Goal: Task Accomplishment & Management: Manage account settings

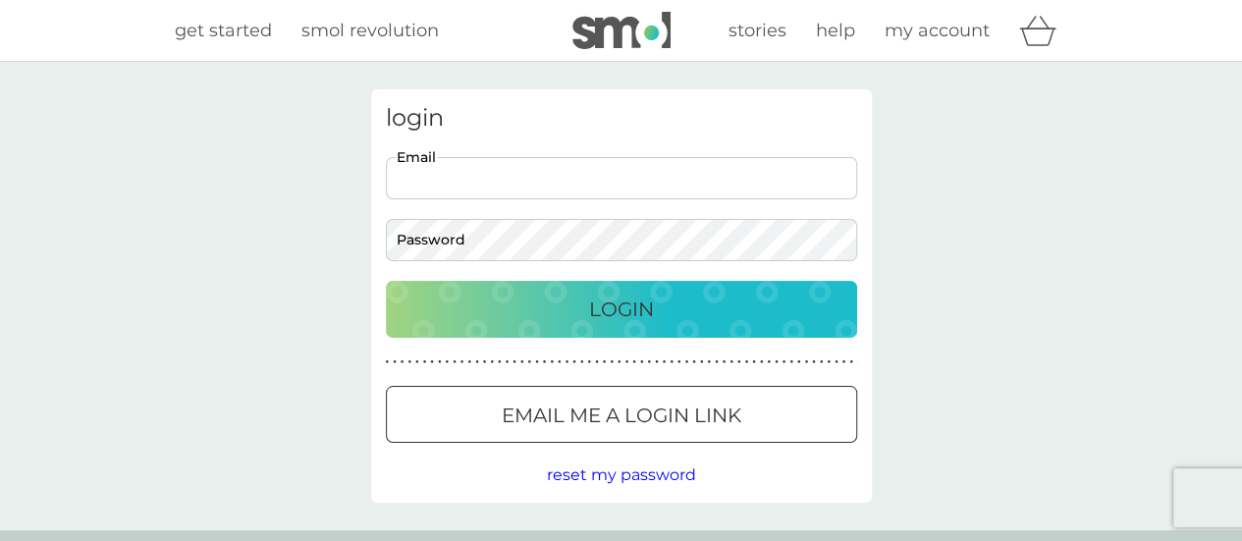
click at [562, 184] on input "Email" at bounding box center [621, 178] width 471 height 42
type input "[EMAIL_ADDRESS][DOMAIN_NAME]"
click at [572, 305] on div "Login" at bounding box center [621, 308] width 432 height 31
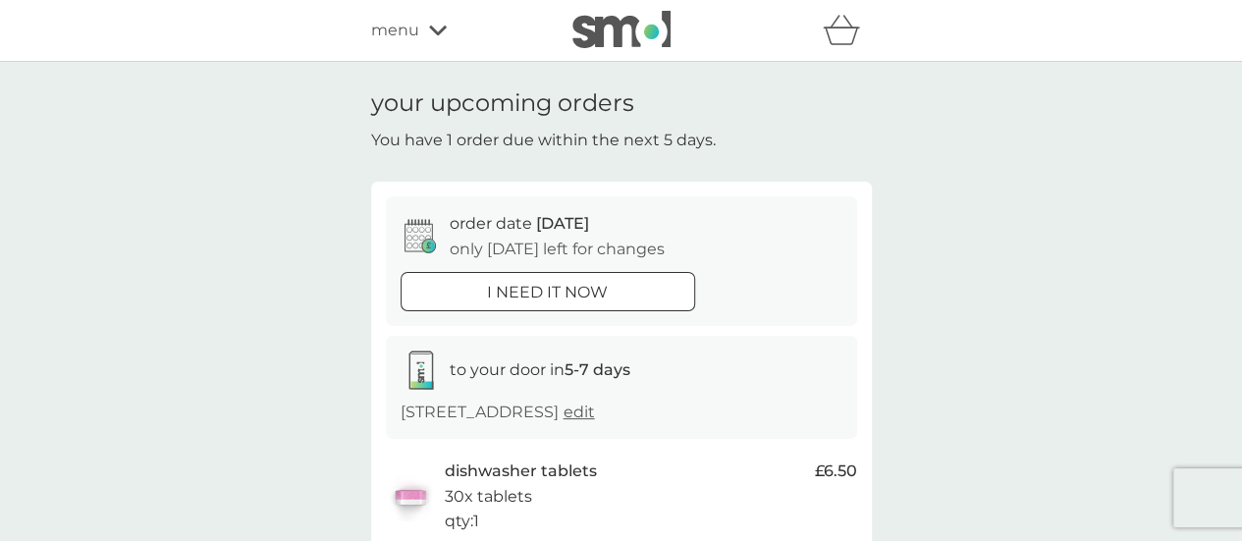
click at [433, 36] on div "menu" at bounding box center [454, 31] width 167 height 26
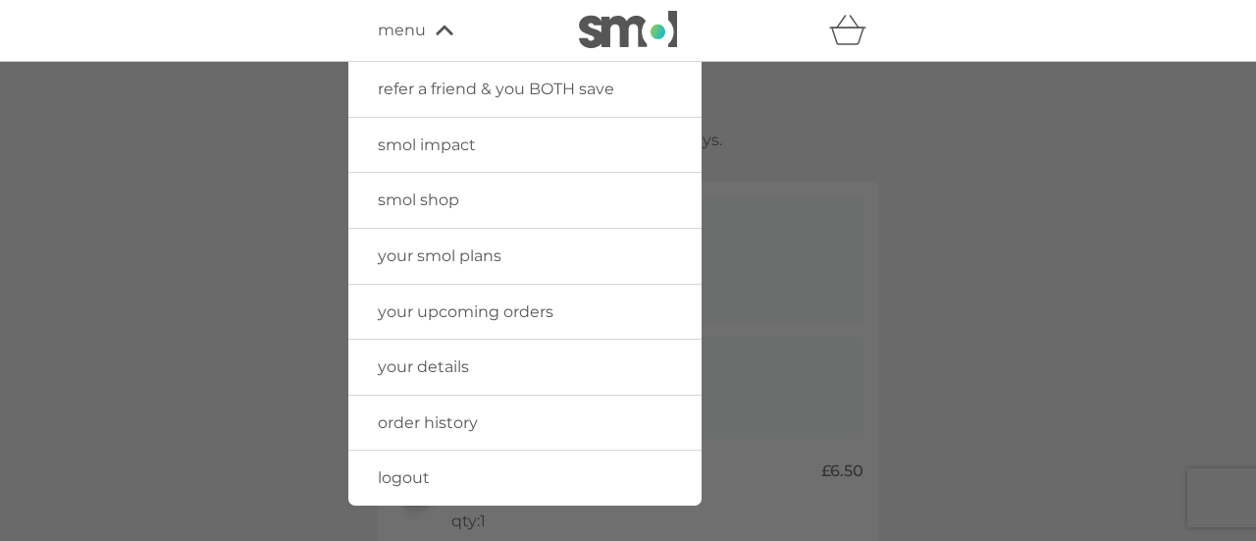
click at [430, 370] on span "your details" at bounding box center [423, 366] width 91 height 19
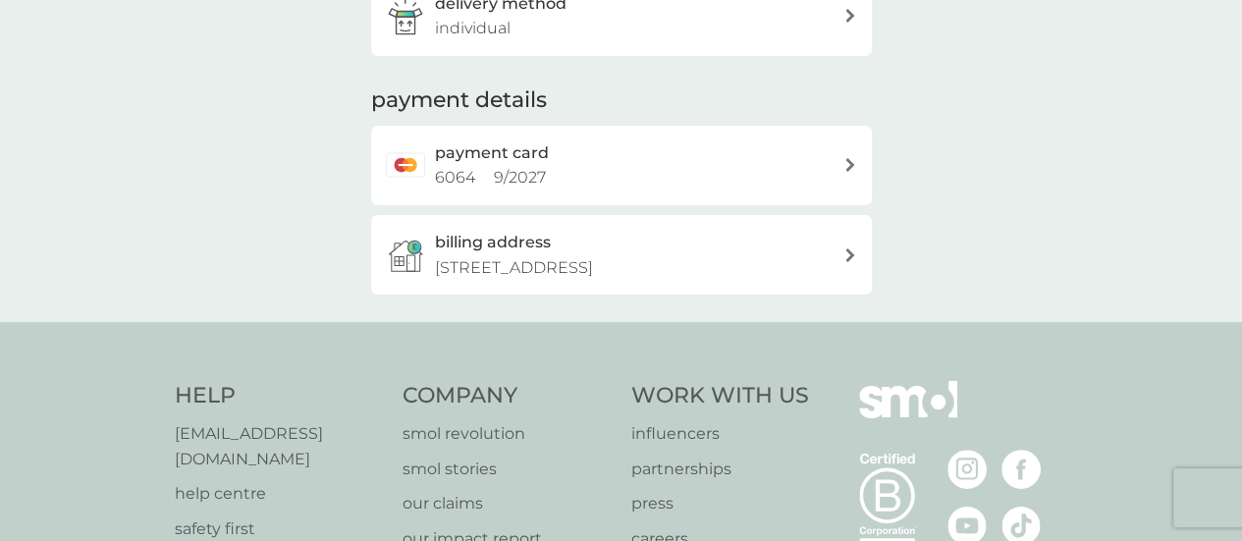
scroll to position [491, 0]
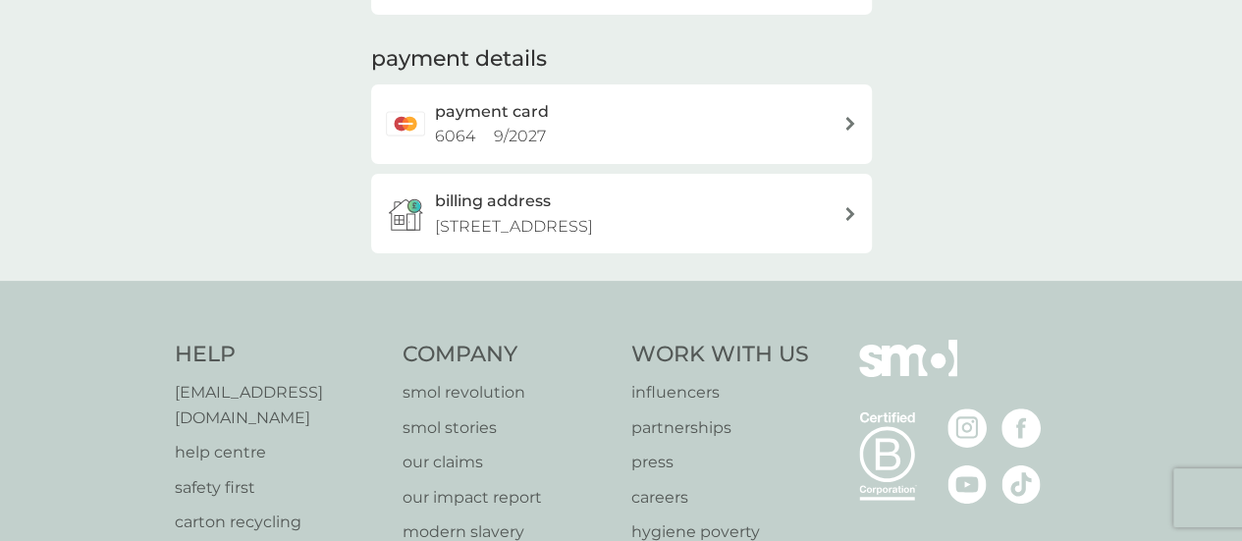
click at [856, 149] on div "payment card 6064 9 / 2027" at bounding box center [621, 123] width 501 height 79
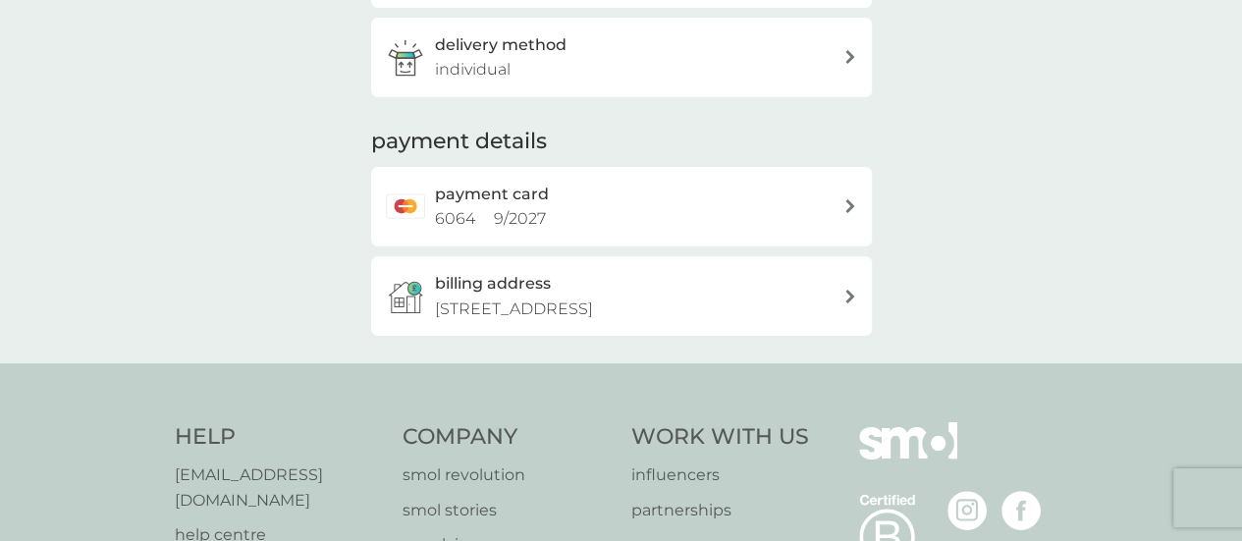
scroll to position [478, 0]
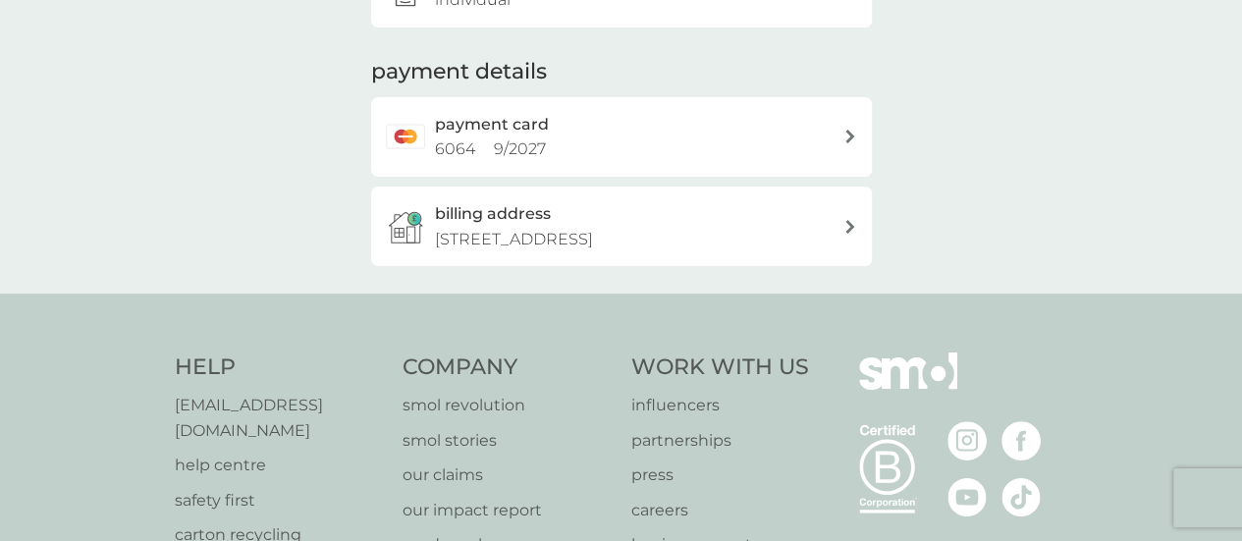
click at [851, 143] on icon at bounding box center [849, 137] width 9 height 14
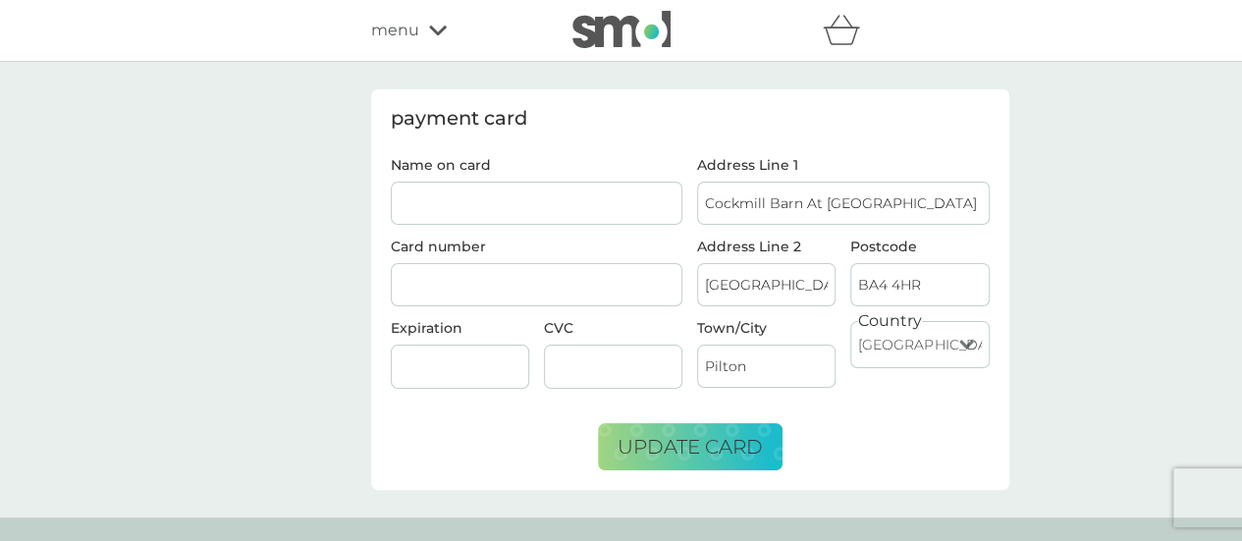
click at [434, 36] on div "menu" at bounding box center [454, 31] width 167 height 26
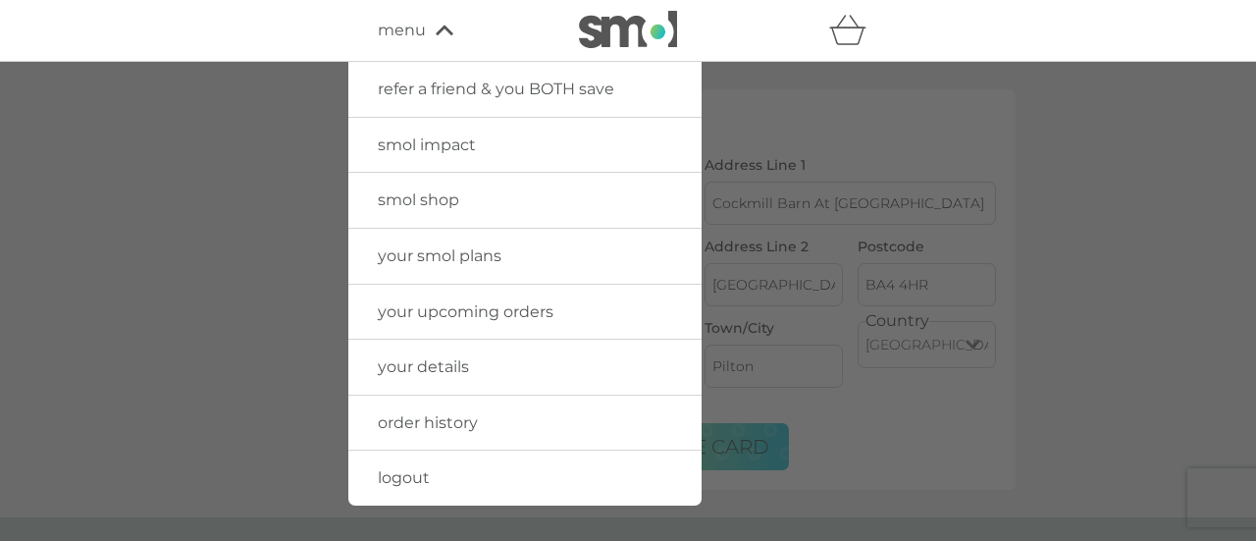
click at [1186, 266] on div at bounding box center [628, 332] width 1256 height 541
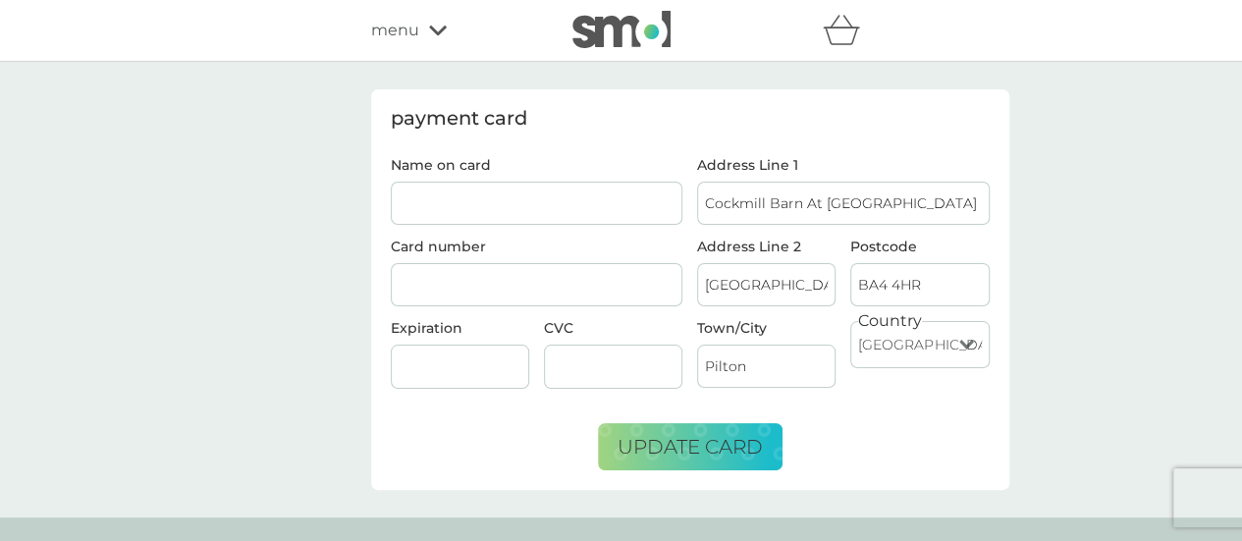
click at [426, 26] on div "menu" at bounding box center [454, 31] width 167 height 26
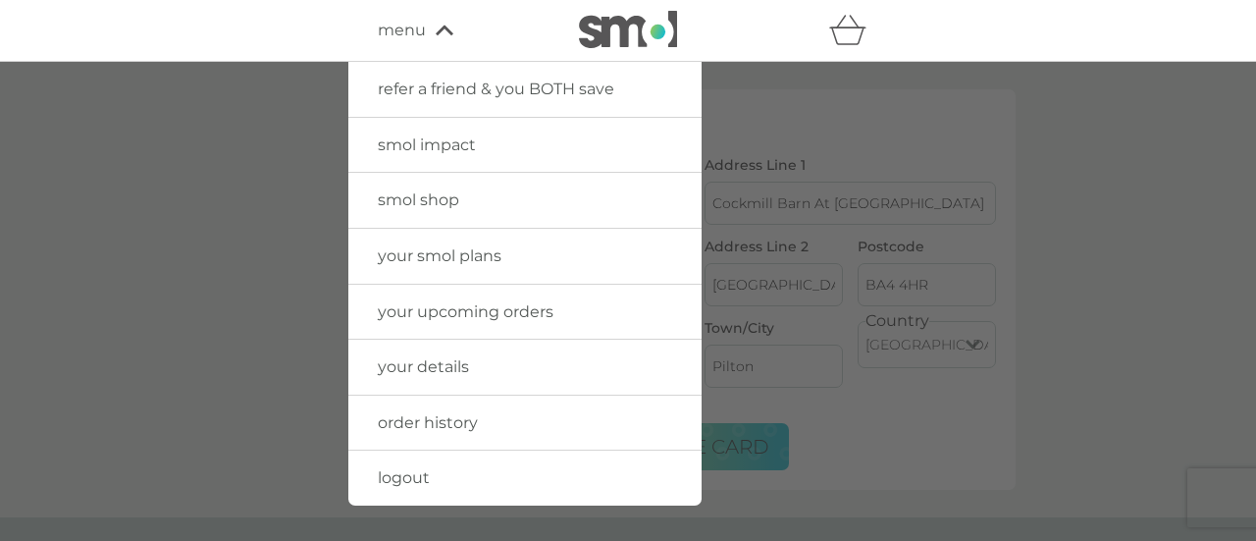
click at [436, 307] on span "your upcoming orders" at bounding box center [466, 311] width 176 height 19
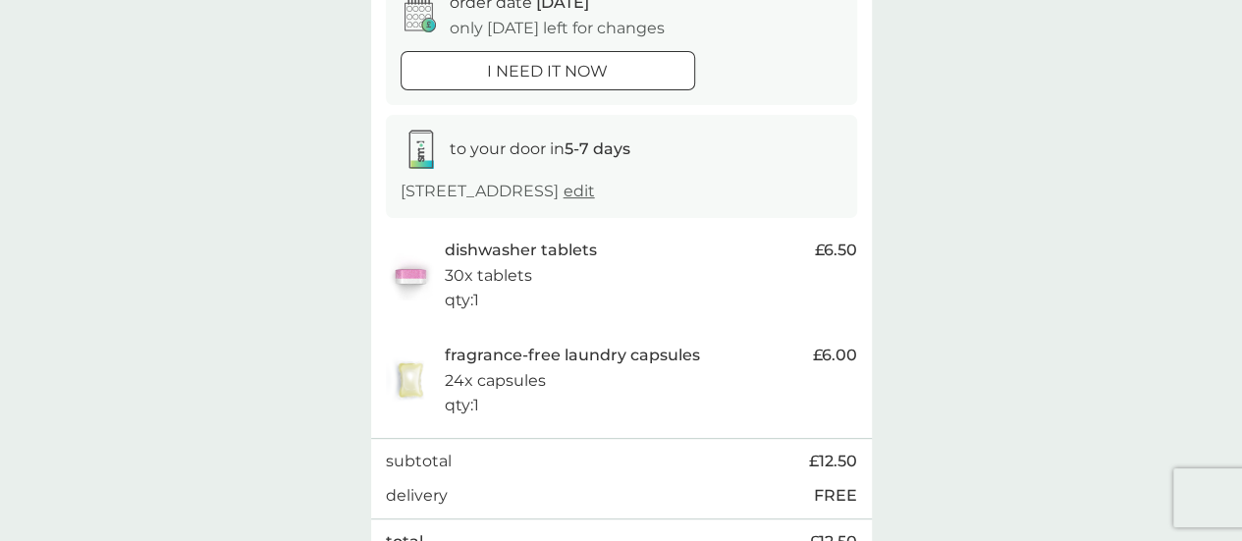
scroll to position [294, 0]
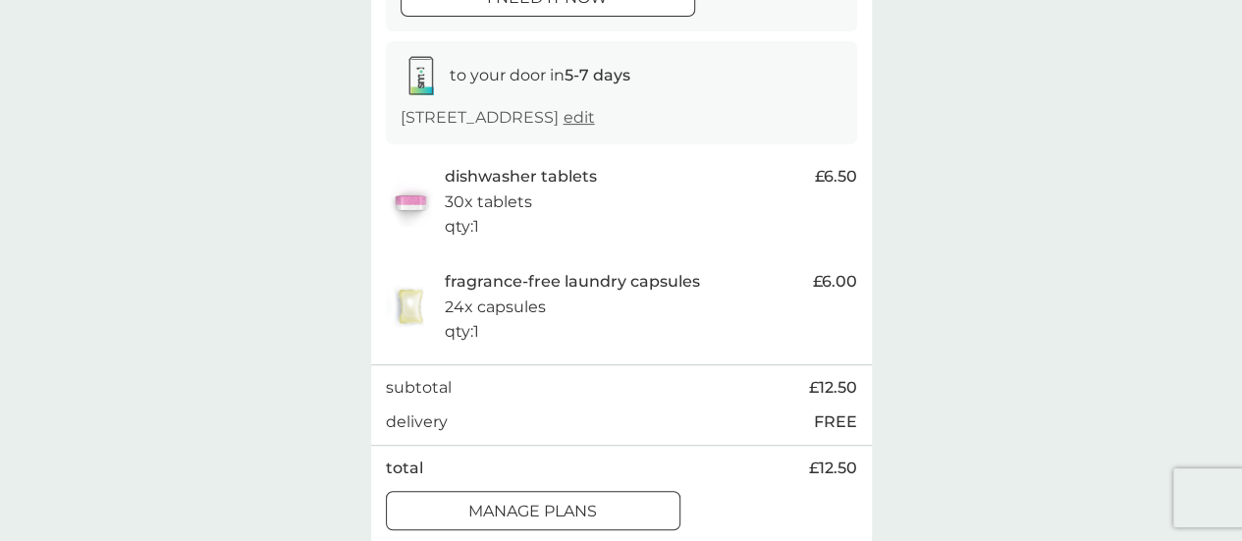
click at [563, 127] on span "edit" at bounding box center [578, 117] width 31 height 19
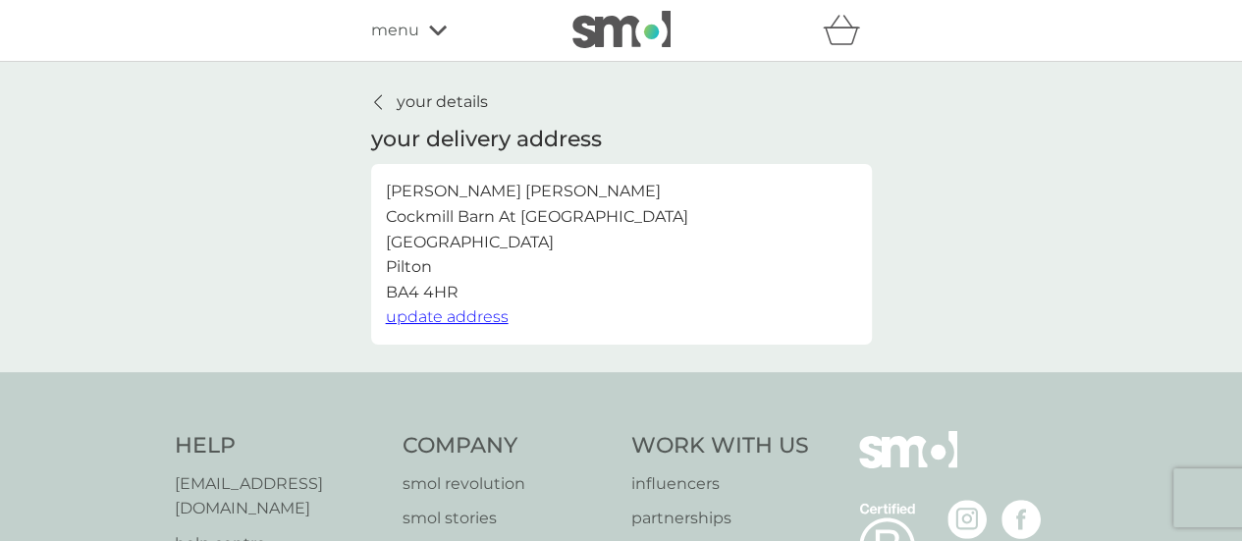
click at [385, 110] on link "your details" at bounding box center [429, 102] width 117 height 26
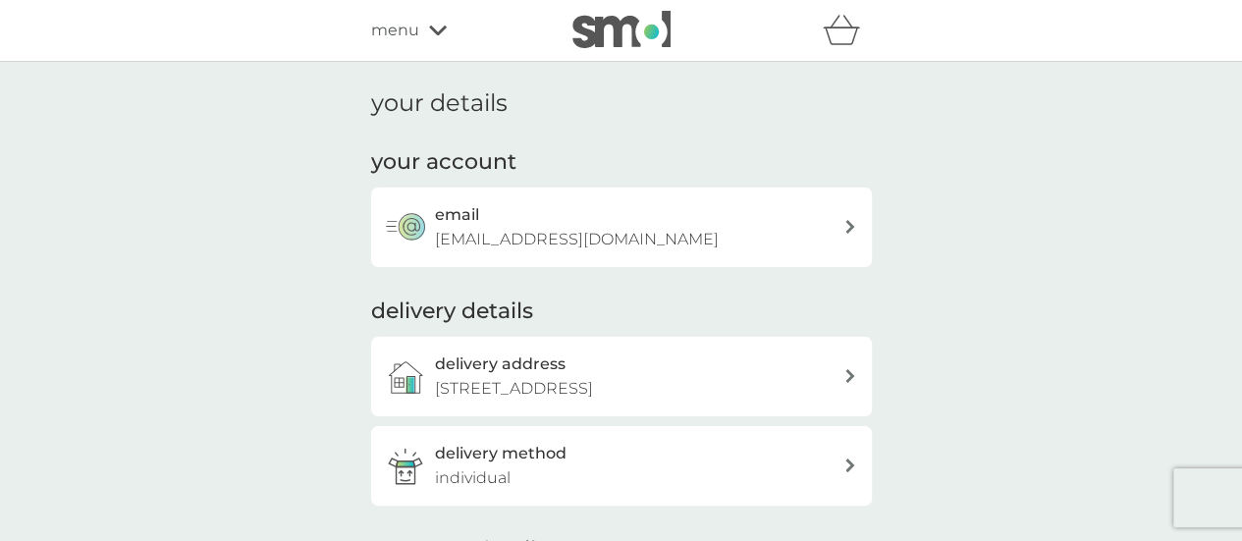
click at [440, 30] on icon at bounding box center [438, 31] width 18 height 10
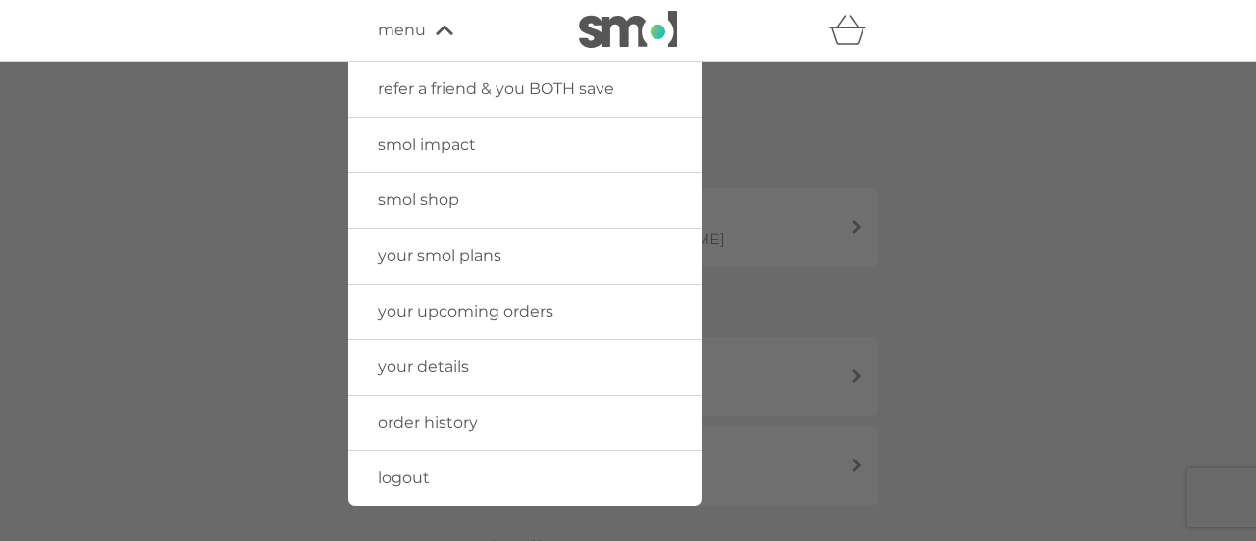
click at [471, 265] on link "your smol plans" at bounding box center [524, 256] width 353 height 55
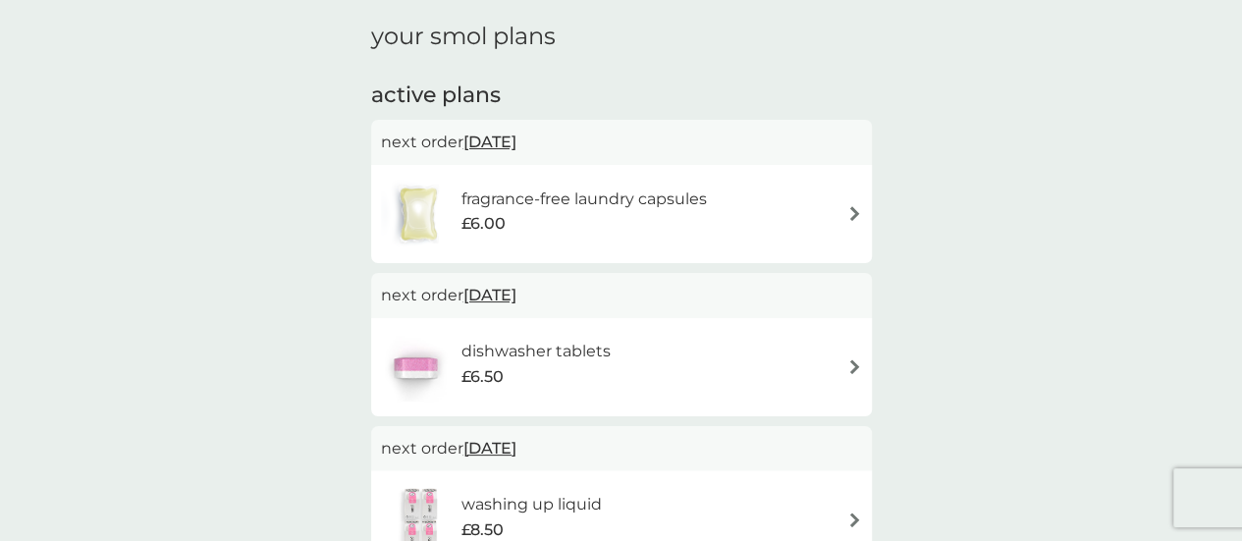
scroll to position [294, 0]
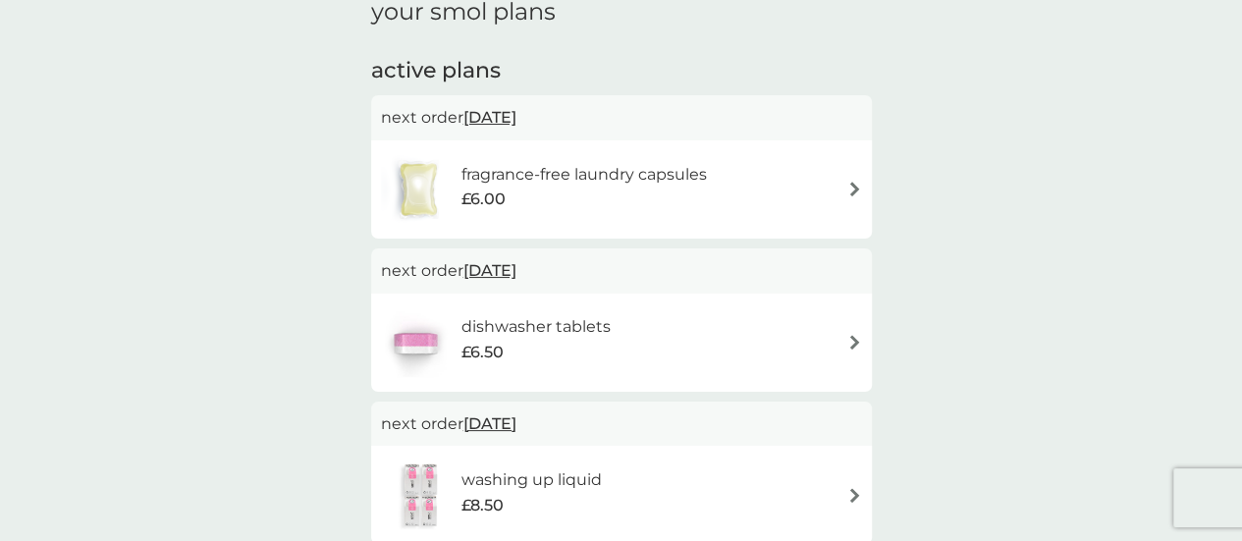
click at [842, 189] on div "fragrance-free laundry capsules £6.00" at bounding box center [621, 189] width 481 height 69
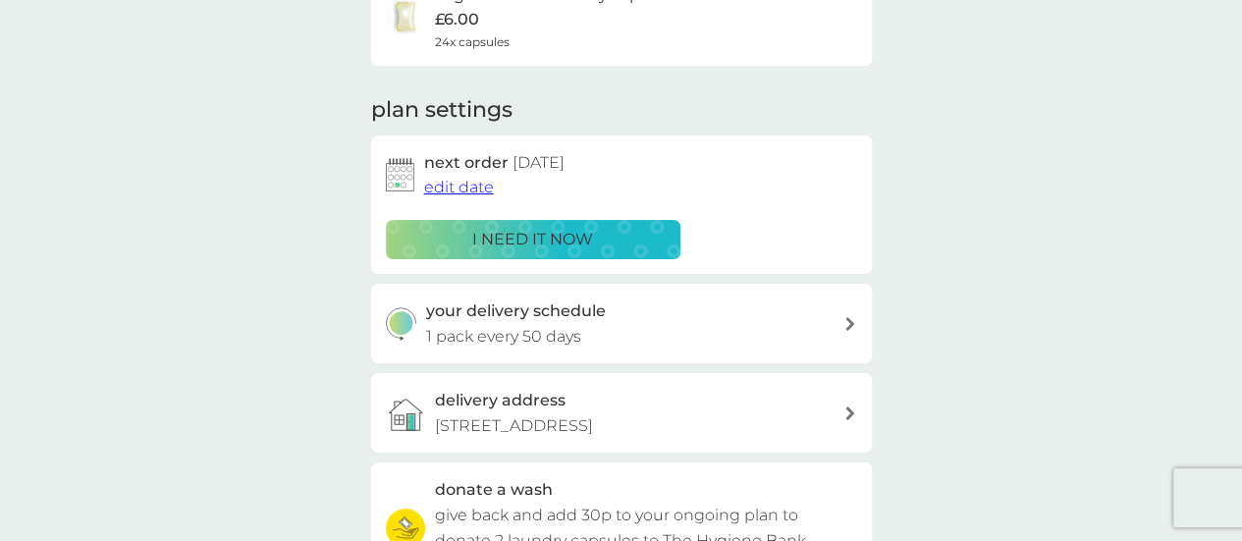
scroll to position [294, 0]
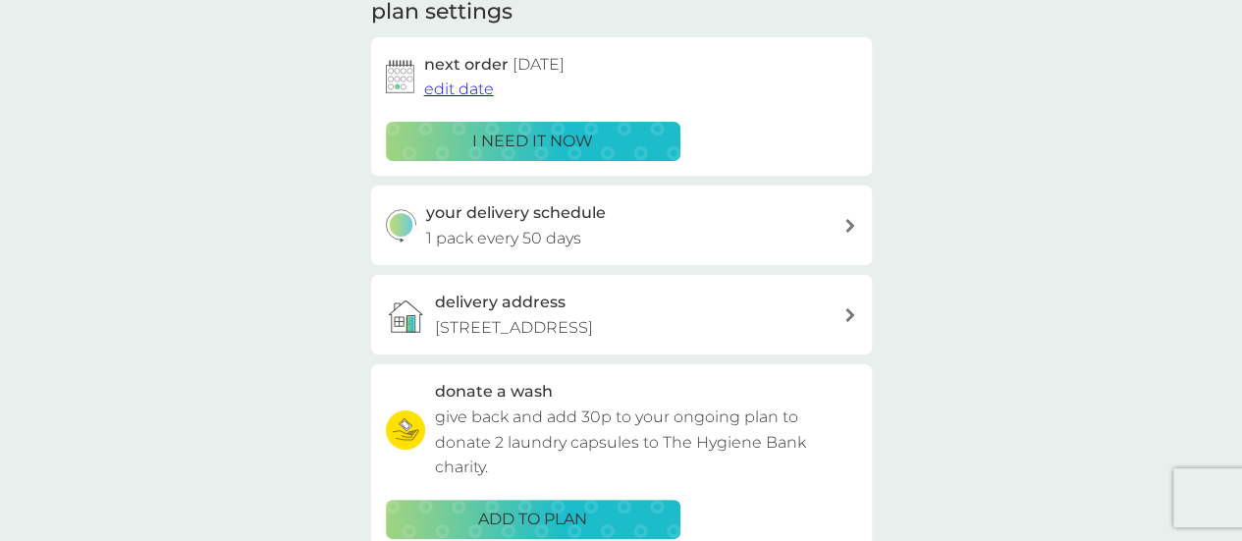
click at [463, 86] on span "edit date" at bounding box center [459, 88] width 70 height 19
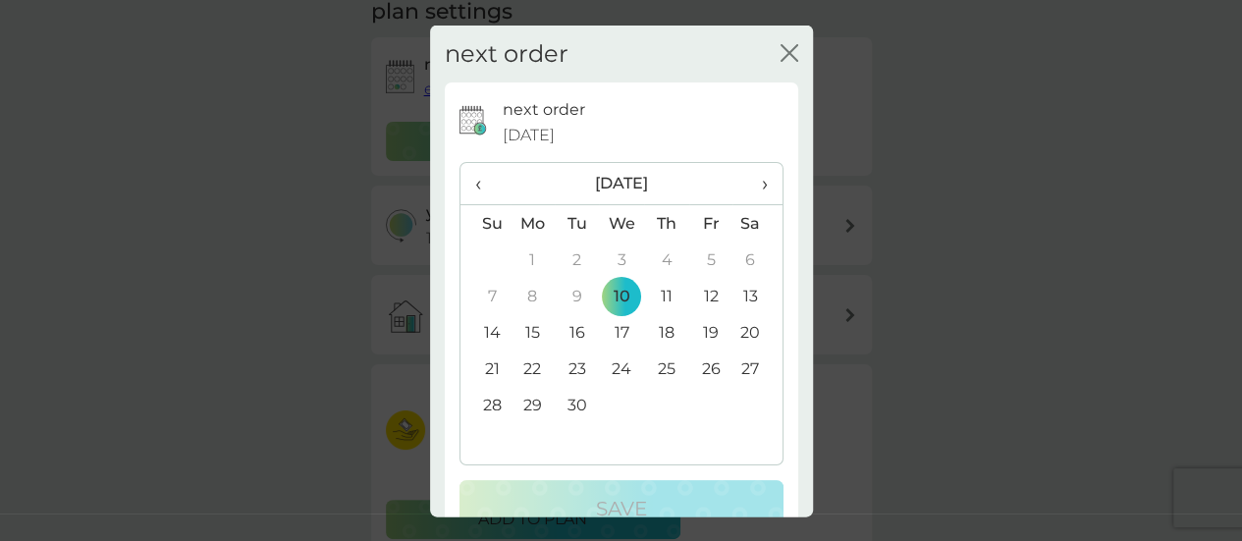
click at [611, 366] on td "24" at bounding box center [621, 368] width 45 height 36
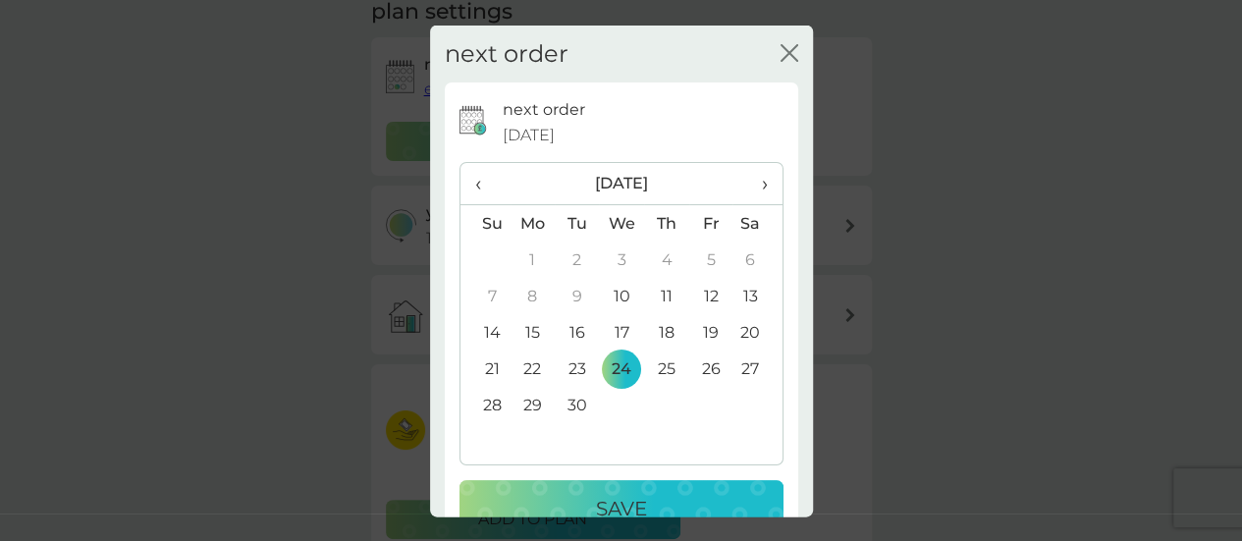
click at [609, 498] on p "Save" at bounding box center [621, 508] width 51 height 31
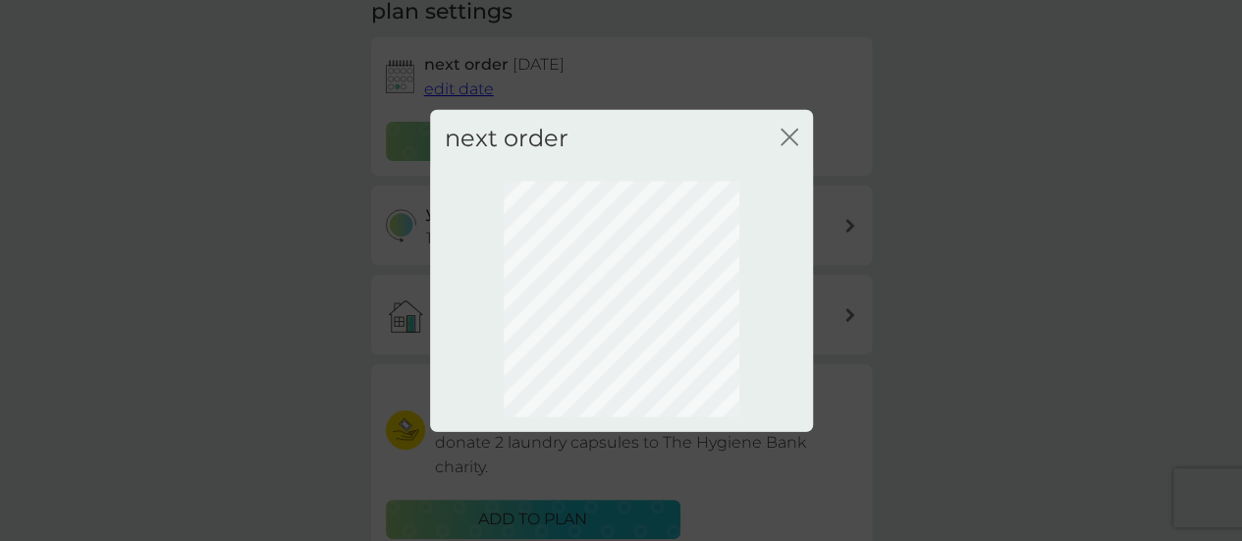
scroll to position [282, 0]
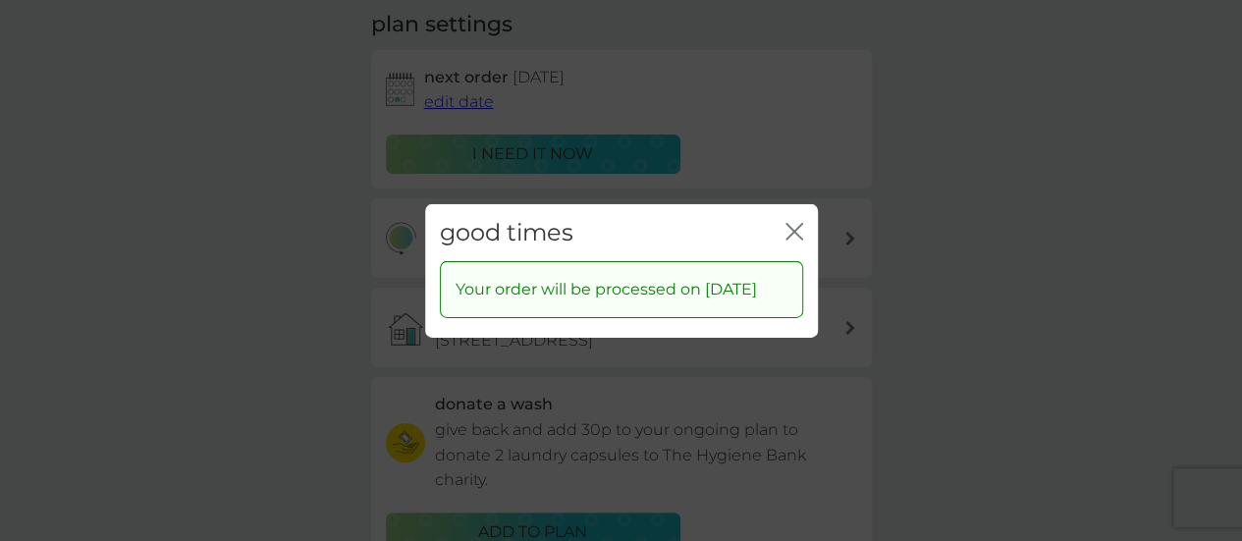
click at [789, 222] on icon "close" at bounding box center [794, 231] width 18 height 18
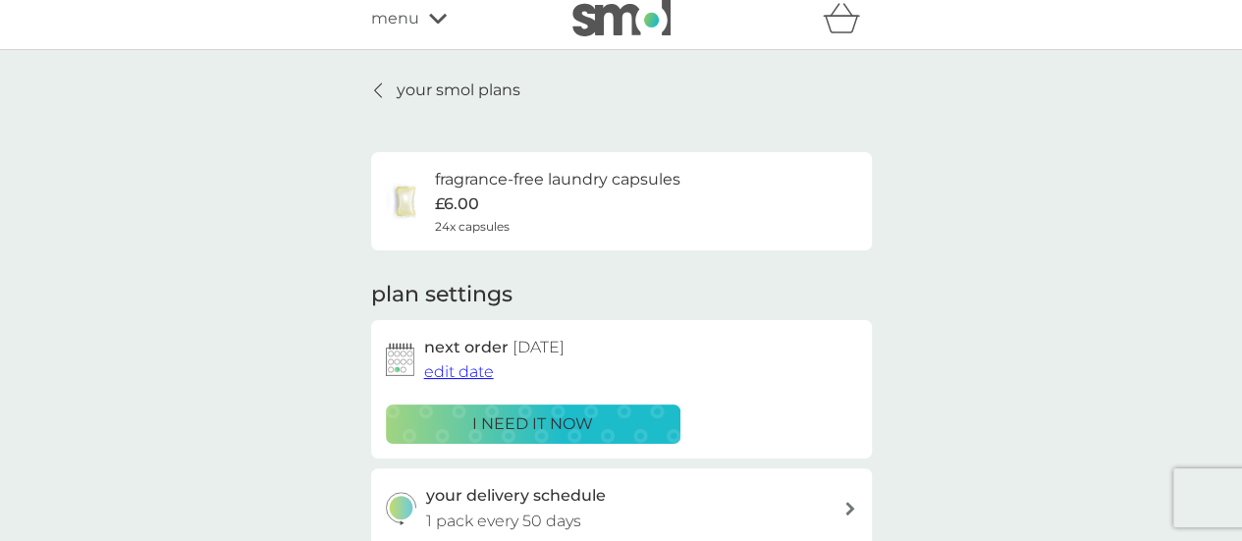
scroll to position [0, 0]
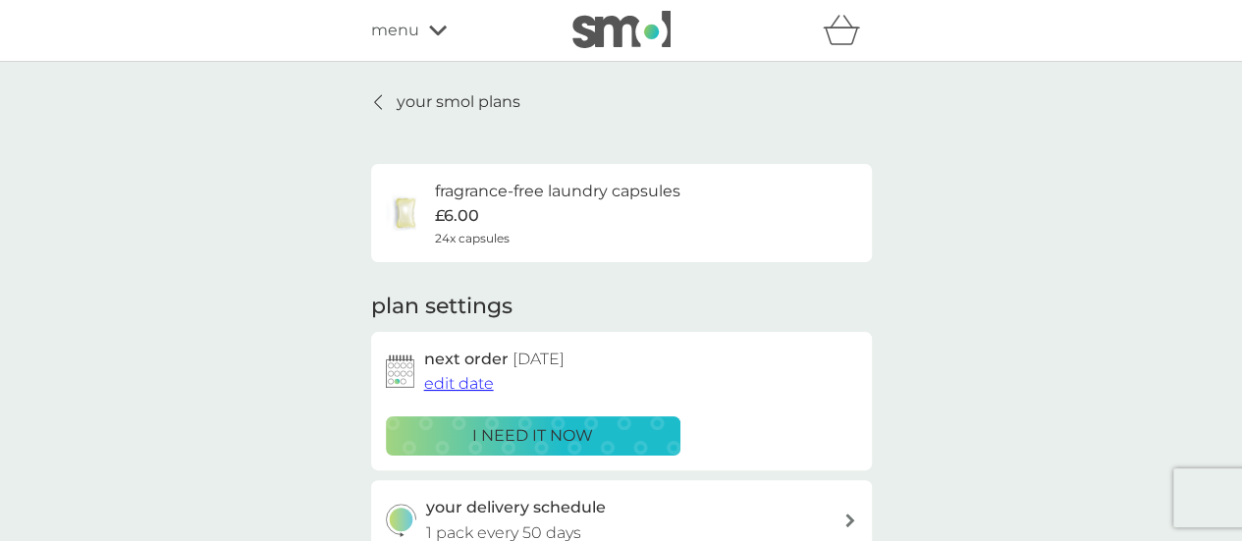
click at [481, 100] on p "your smol plans" at bounding box center [459, 102] width 124 height 26
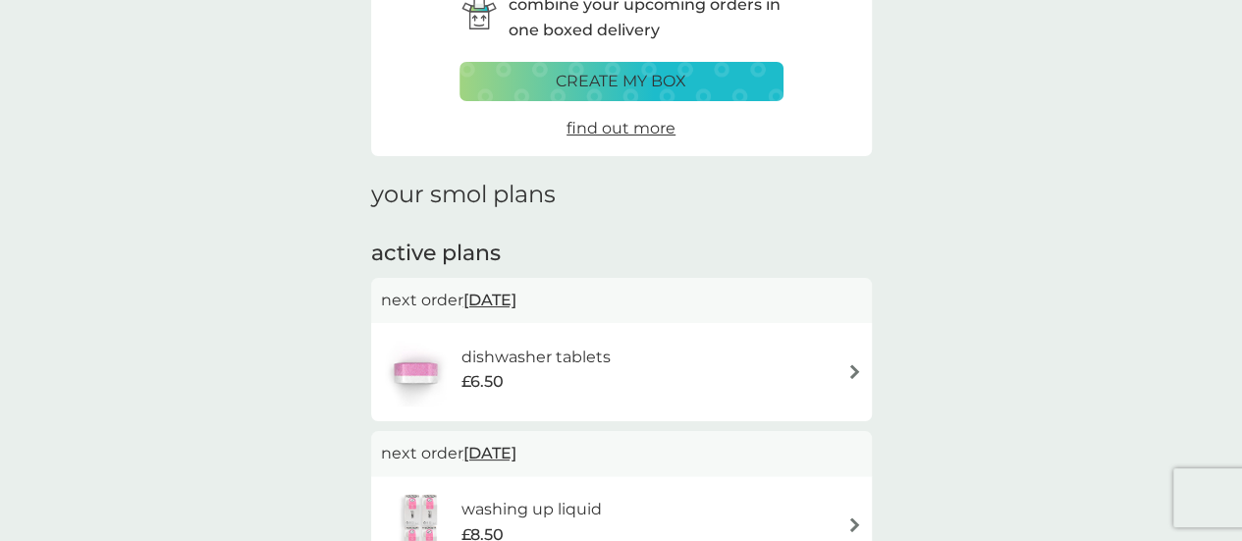
scroll to position [294, 0]
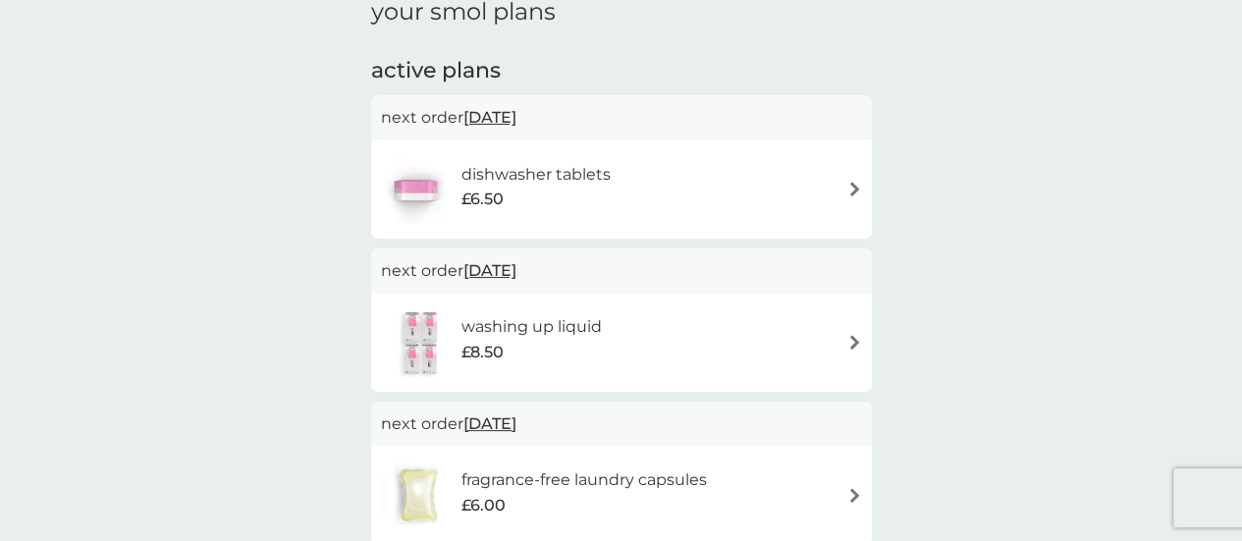
click at [856, 184] on img at bounding box center [854, 189] width 15 height 15
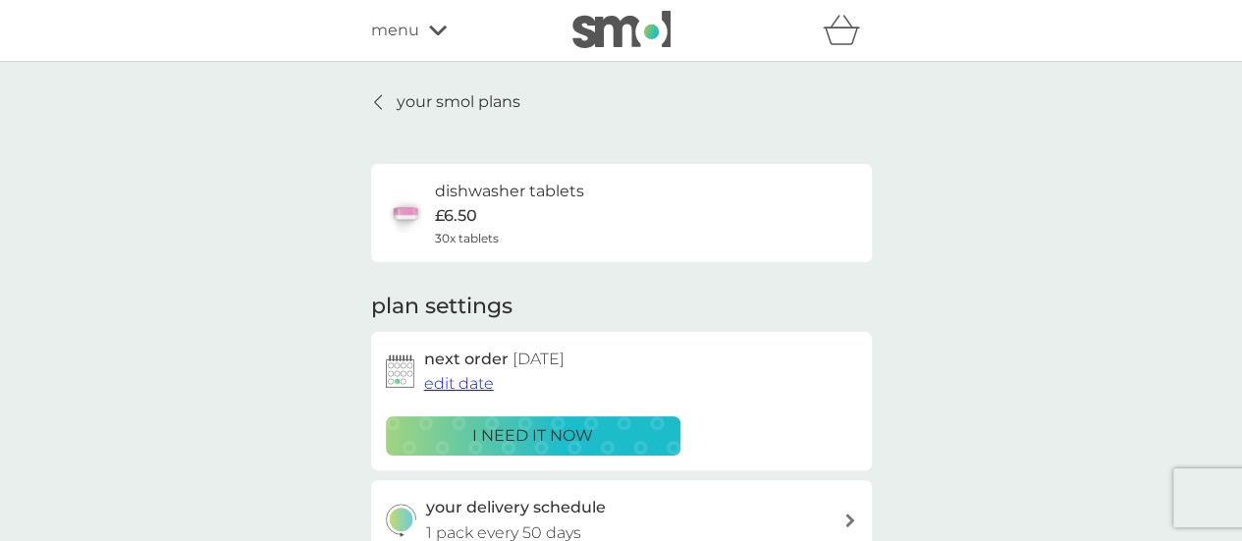
click at [469, 382] on span "edit date" at bounding box center [459, 383] width 70 height 19
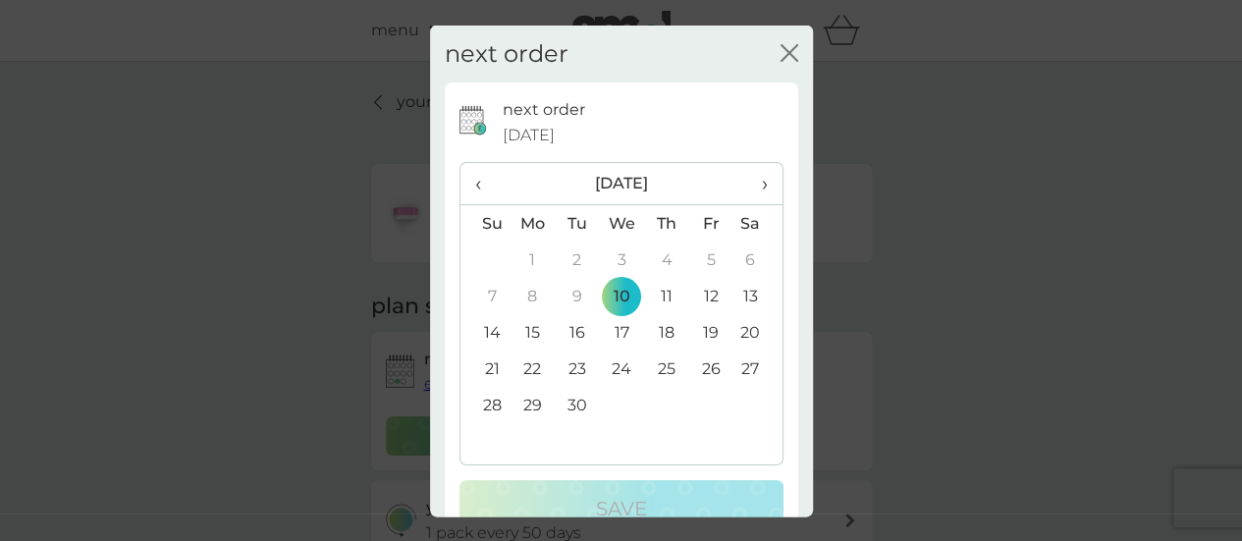
click at [617, 366] on td "24" at bounding box center [621, 368] width 45 height 36
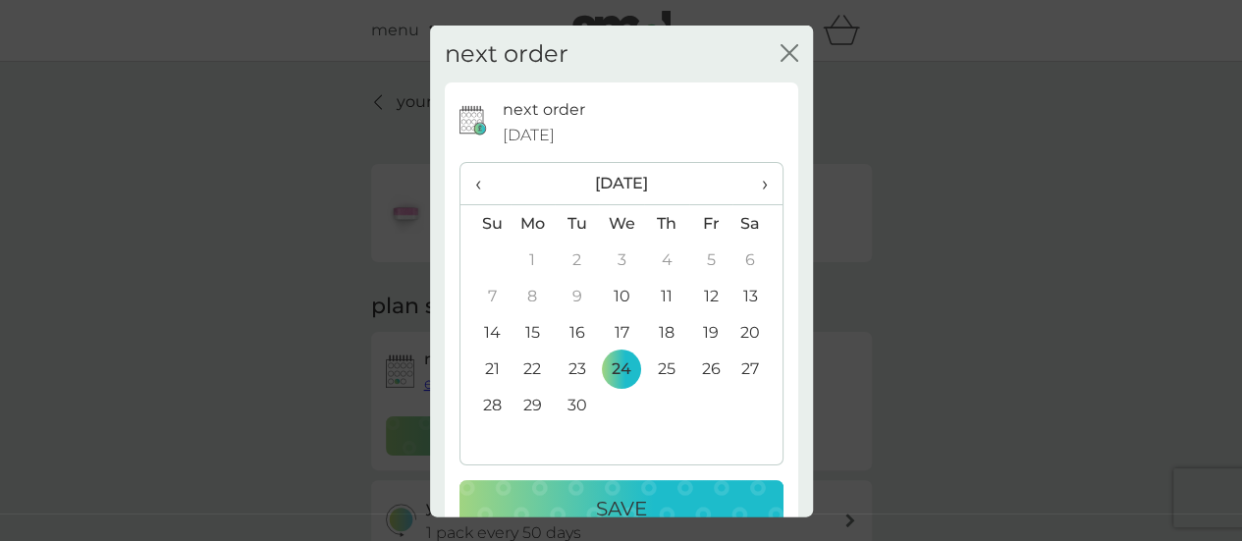
click at [633, 495] on p "Save" at bounding box center [621, 508] width 51 height 31
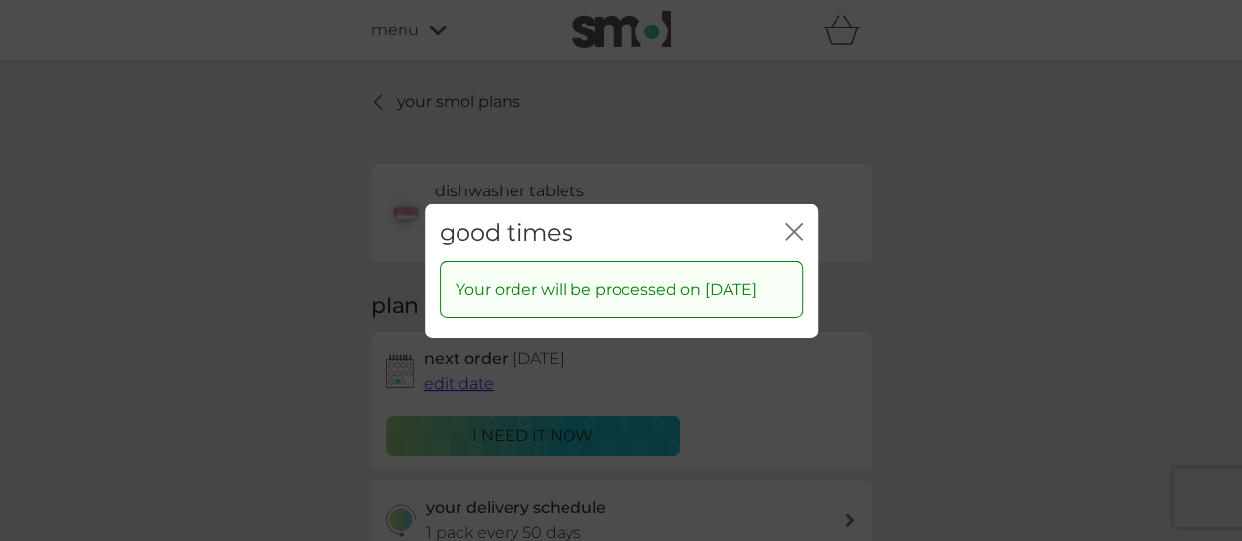
click at [795, 223] on icon "close" at bounding box center [798, 231] width 8 height 16
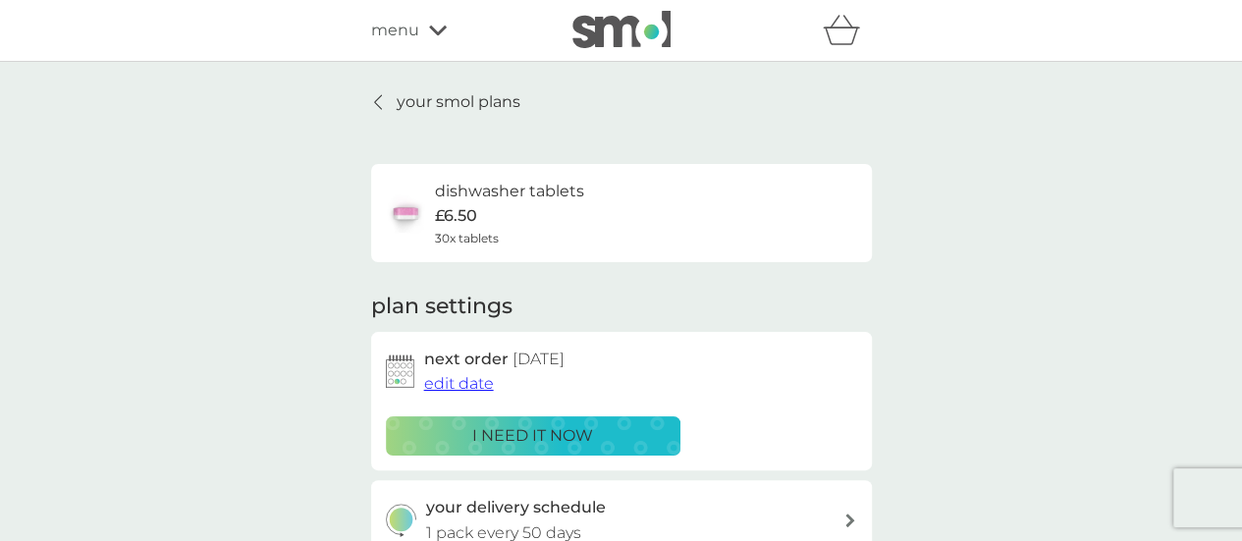
click at [474, 109] on p "your smol plans" at bounding box center [459, 102] width 124 height 26
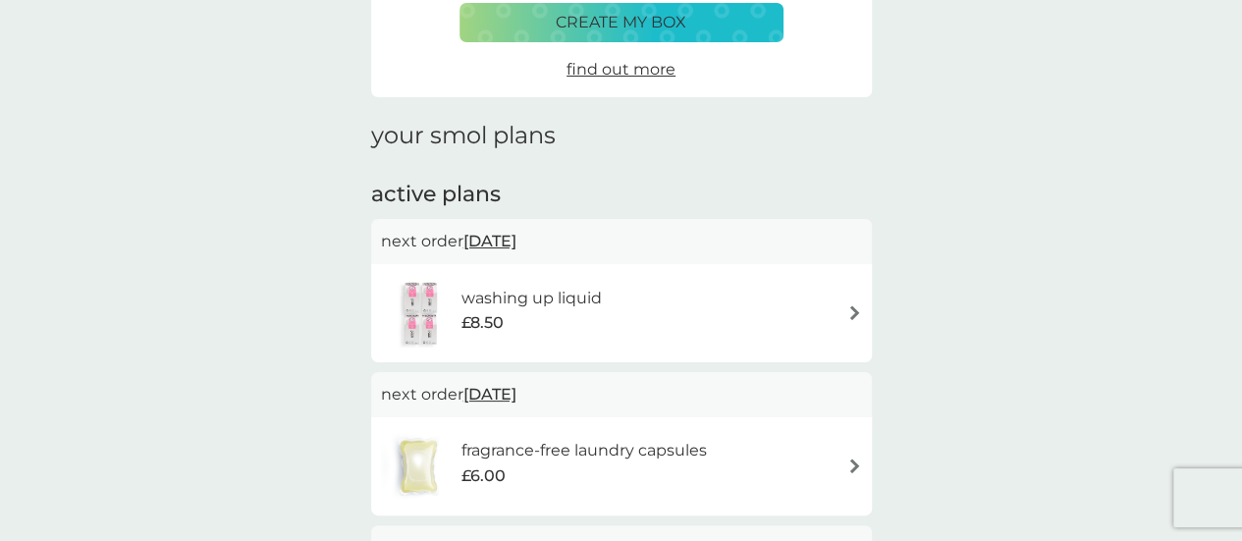
scroll to position [98, 0]
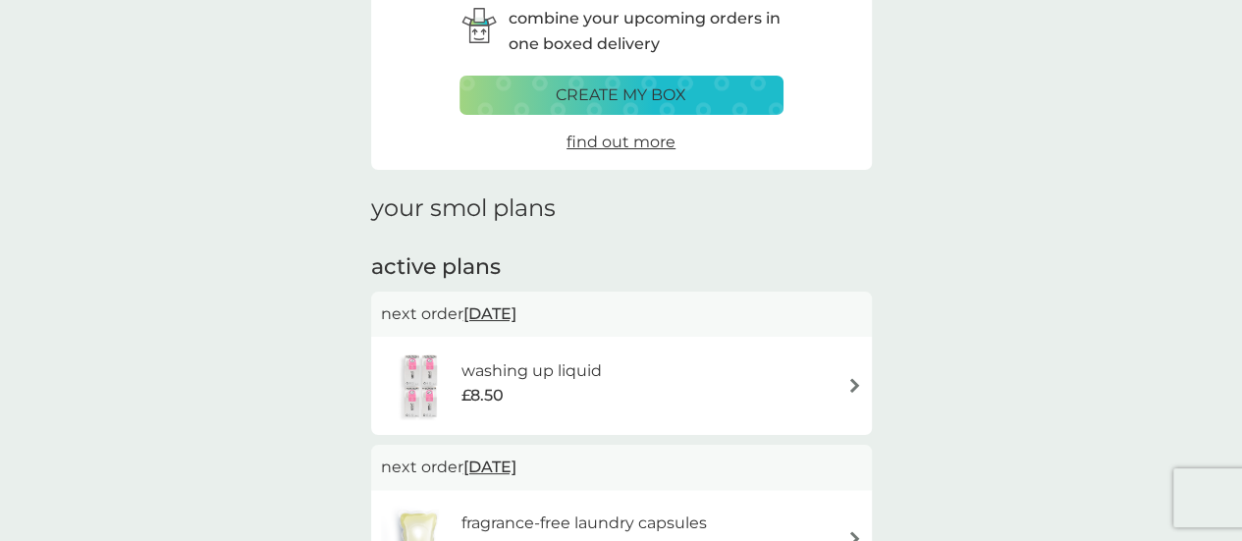
click at [848, 380] on img at bounding box center [854, 385] width 15 height 15
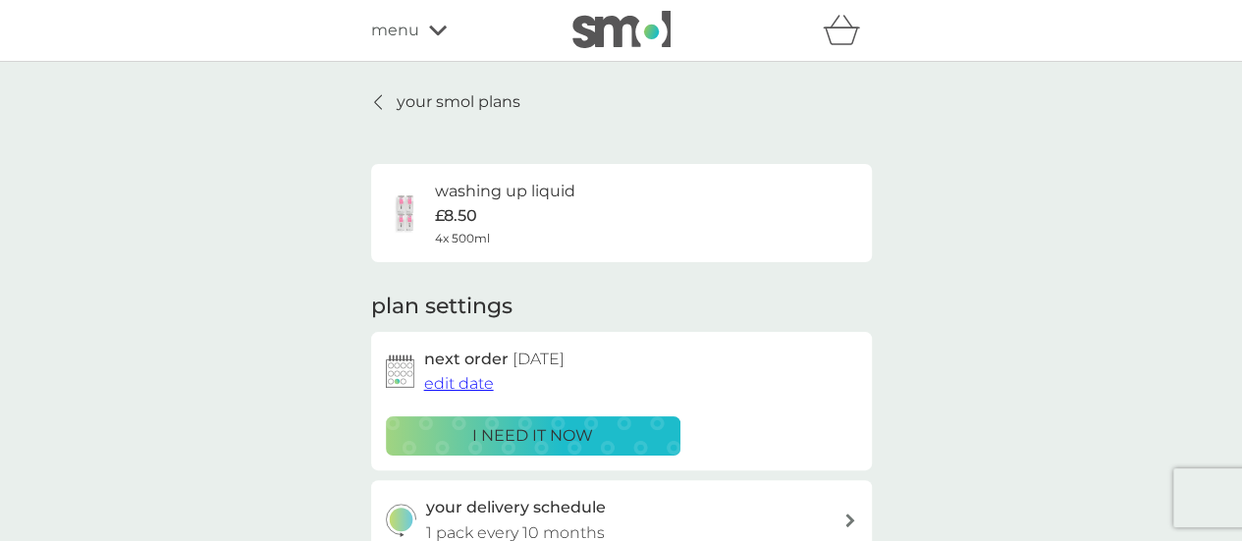
click at [461, 384] on span "edit date" at bounding box center [459, 383] width 70 height 19
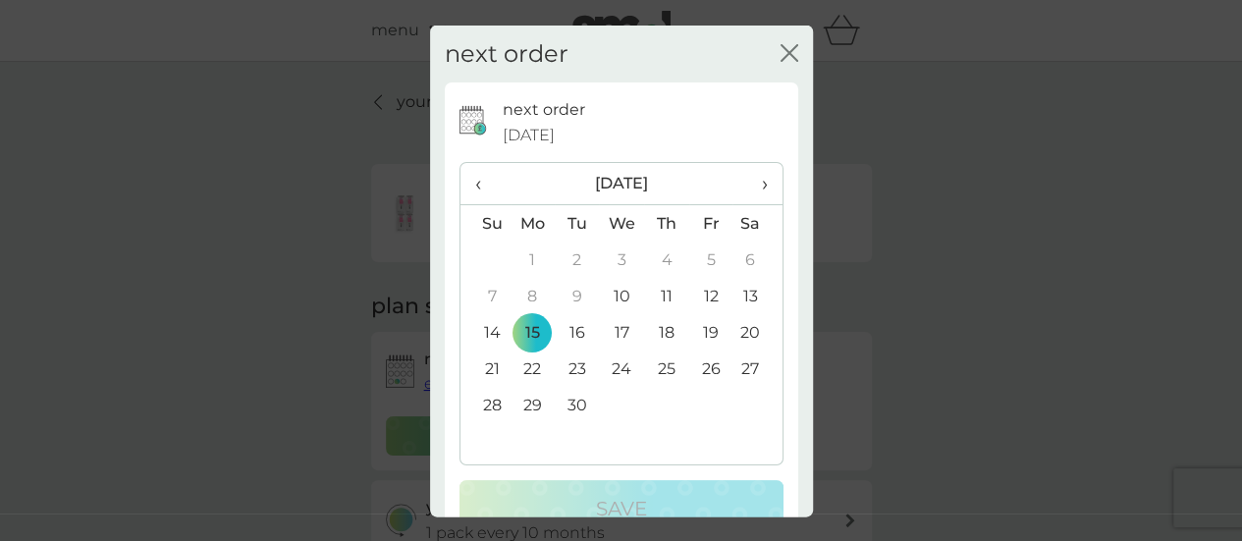
click at [754, 187] on th "›" at bounding box center [756, 184] width 49 height 42
click at [753, 186] on th "›" at bounding box center [756, 184] width 49 height 42
click at [532, 403] on td "24" at bounding box center [532, 405] width 45 height 36
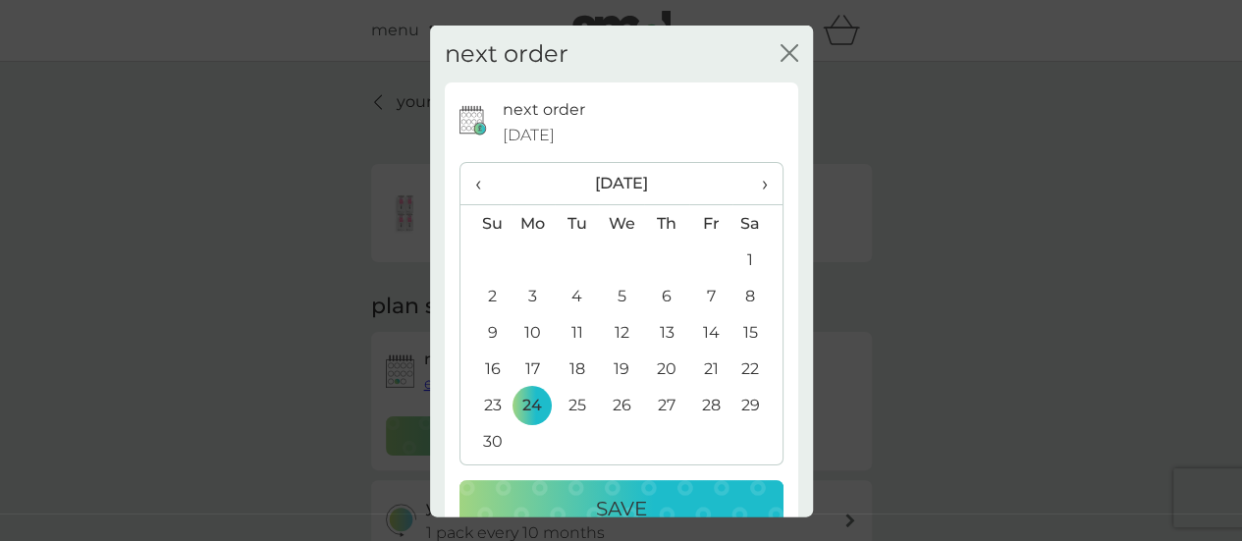
click at [616, 496] on p "Save" at bounding box center [621, 508] width 51 height 31
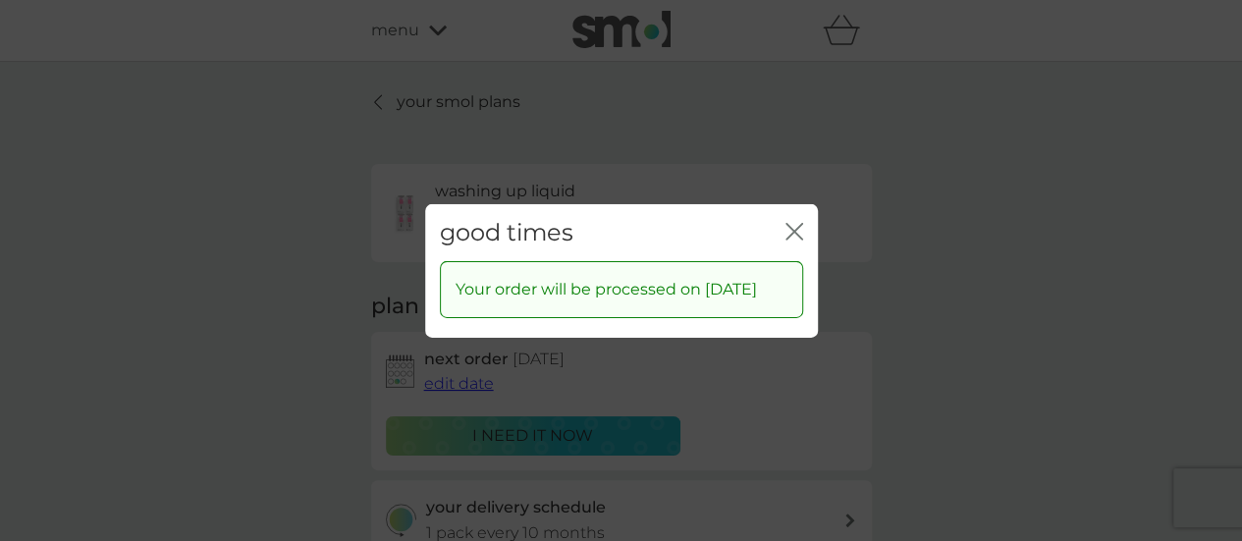
click at [794, 222] on icon "close" at bounding box center [794, 231] width 18 height 18
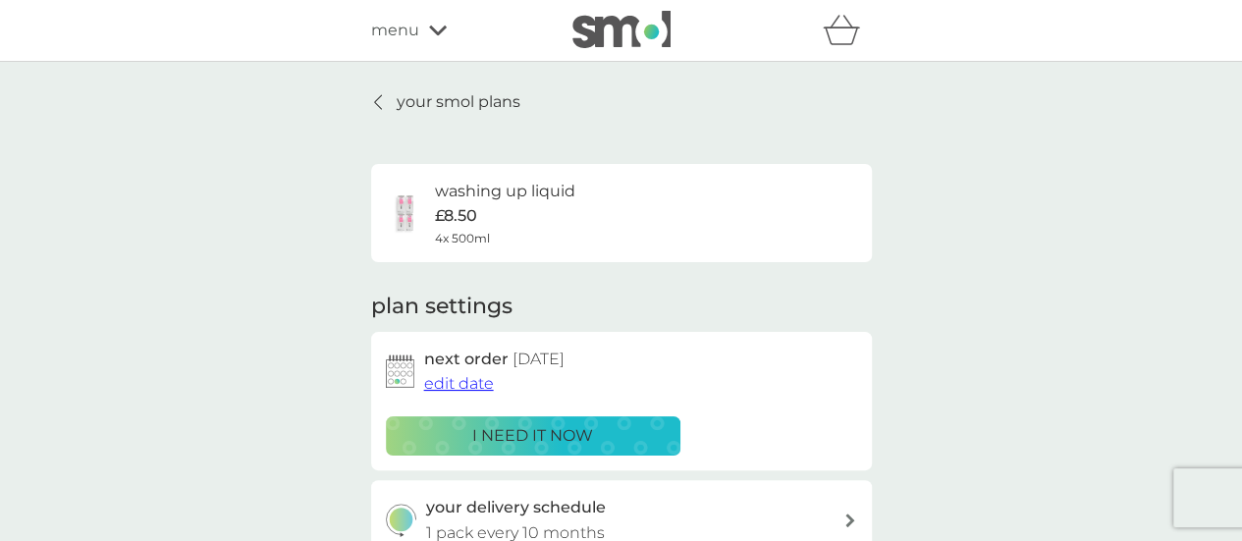
click at [393, 107] on link "your smol plans" at bounding box center [445, 102] width 149 height 26
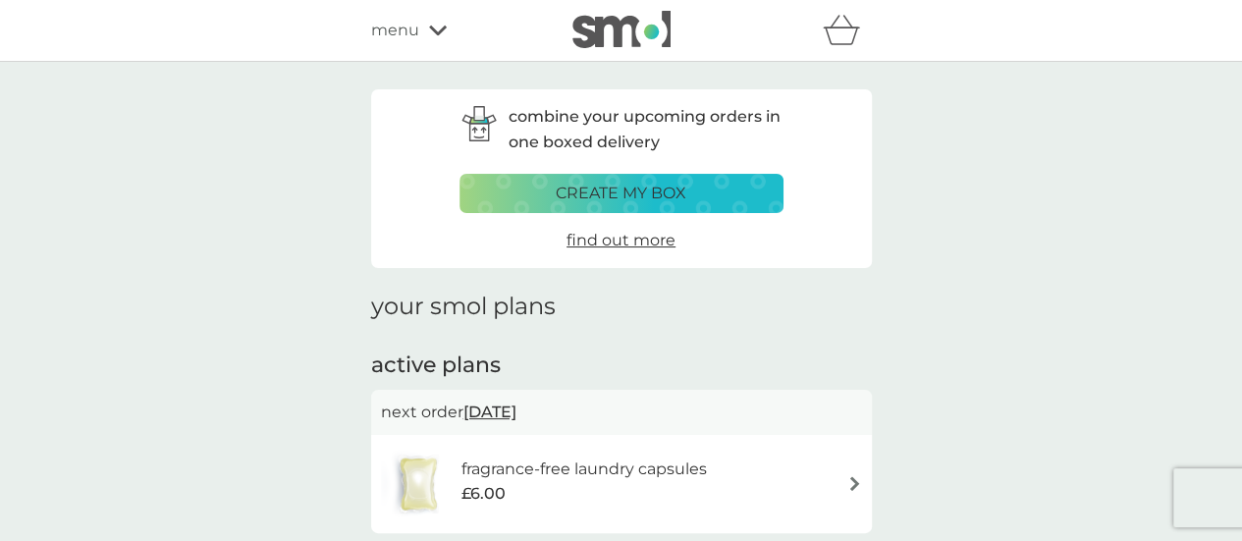
click at [438, 32] on icon at bounding box center [438, 31] width 18 height 10
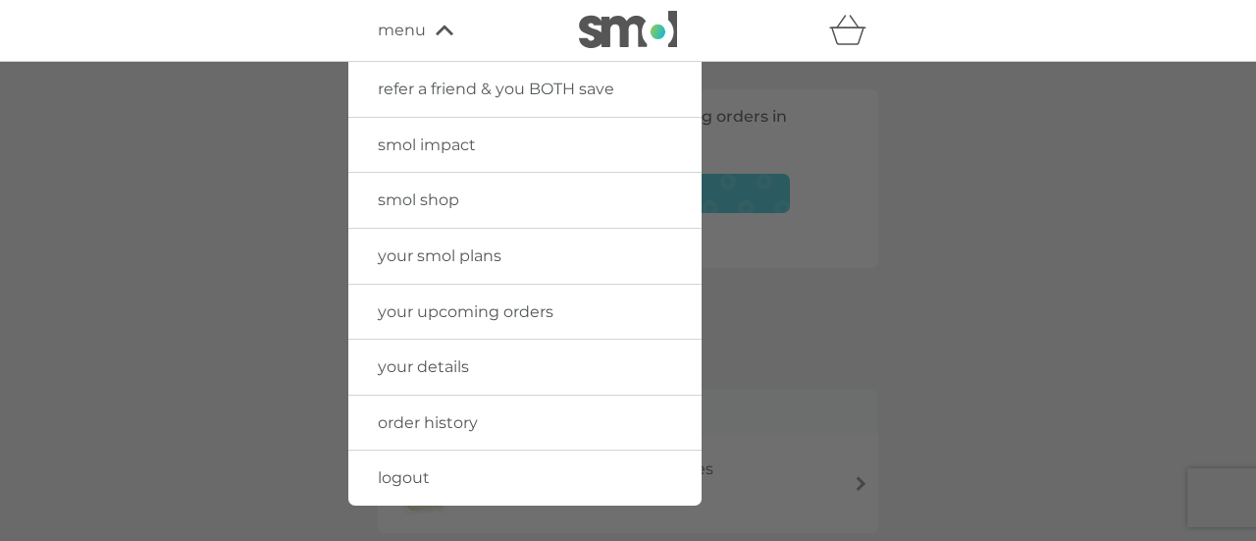
click at [381, 481] on span "logout" at bounding box center [404, 477] width 52 height 19
